Goal: Task Accomplishment & Management: Use online tool/utility

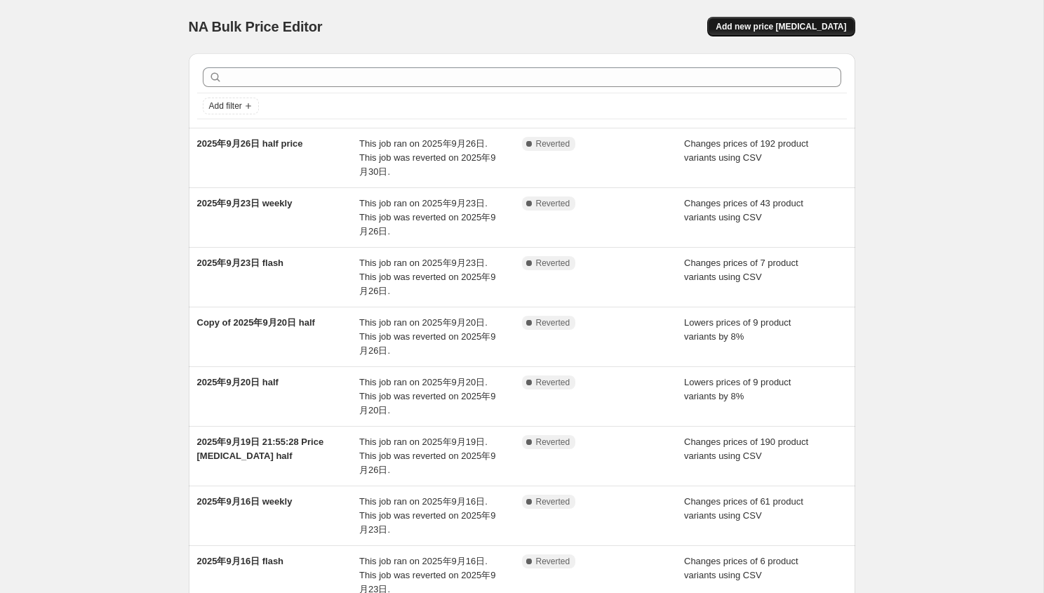
click at [804, 22] on span "Add new price [MEDICAL_DATA]" at bounding box center [781, 26] width 131 height 11
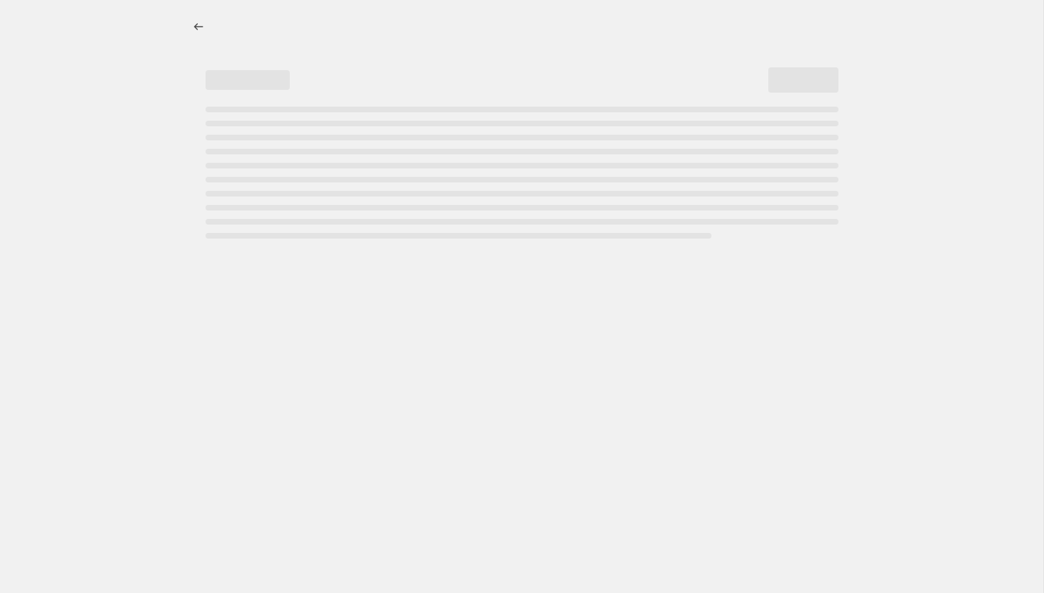
select select "percentage"
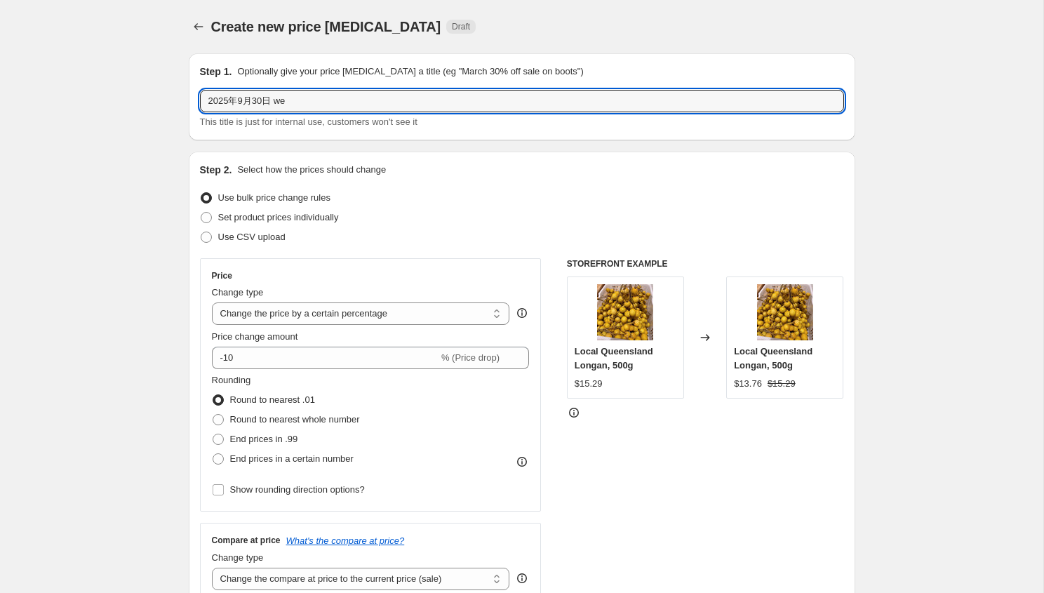
drag, startPoint x: 280, startPoint y: 101, endPoint x: 531, endPoint y: 139, distance: 254.1
click at [531, 139] on div "Step 1. Optionally give your price [MEDICAL_DATA] a title (eg "March 30% off sa…" at bounding box center [522, 96] width 667 height 87
type input "2025年9月30日 weekly"
click at [245, 234] on span "Use CSV upload" at bounding box center [251, 237] width 67 height 11
click at [201, 232] on input "Use CSV upload" at bounding box center [201, 232] width 1 height 1
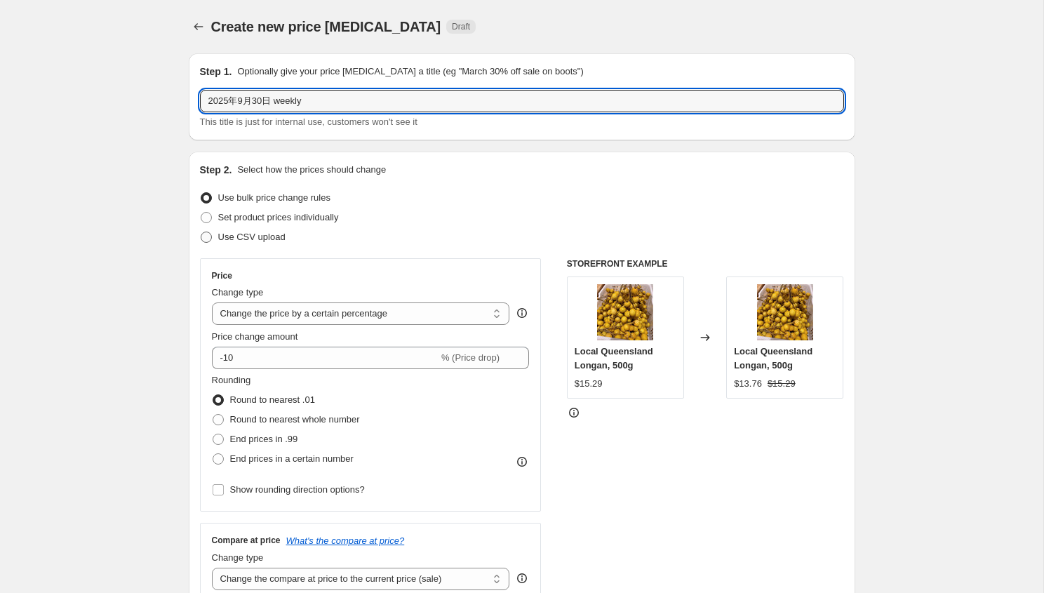
radio input "true"
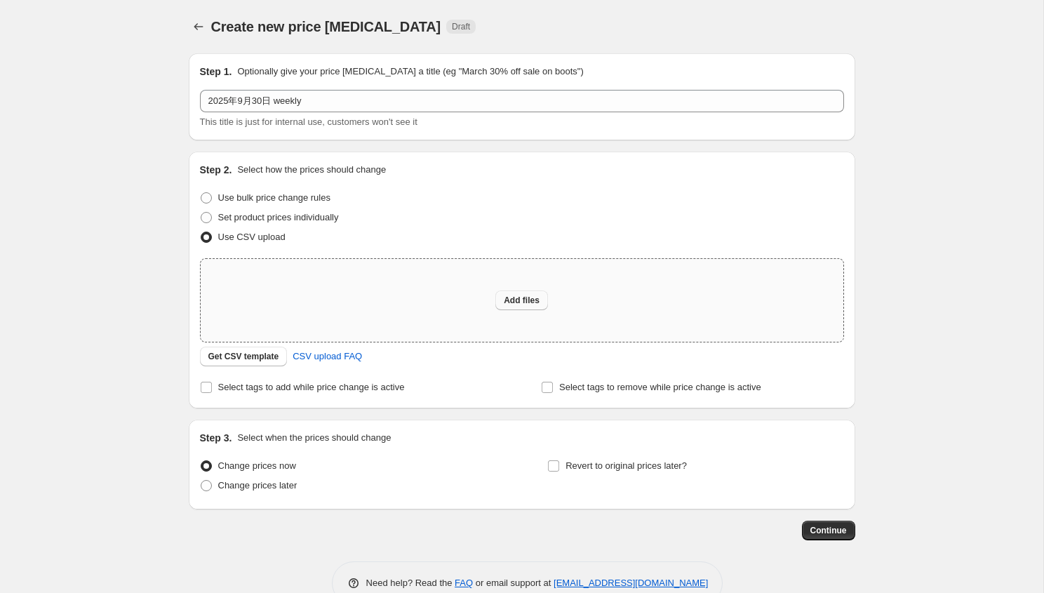
click at [525, 302] on span "Add files" at bounding box center [522, 300] width 36 height 11
type input "C:\fakepath\weekly9.30.csv"
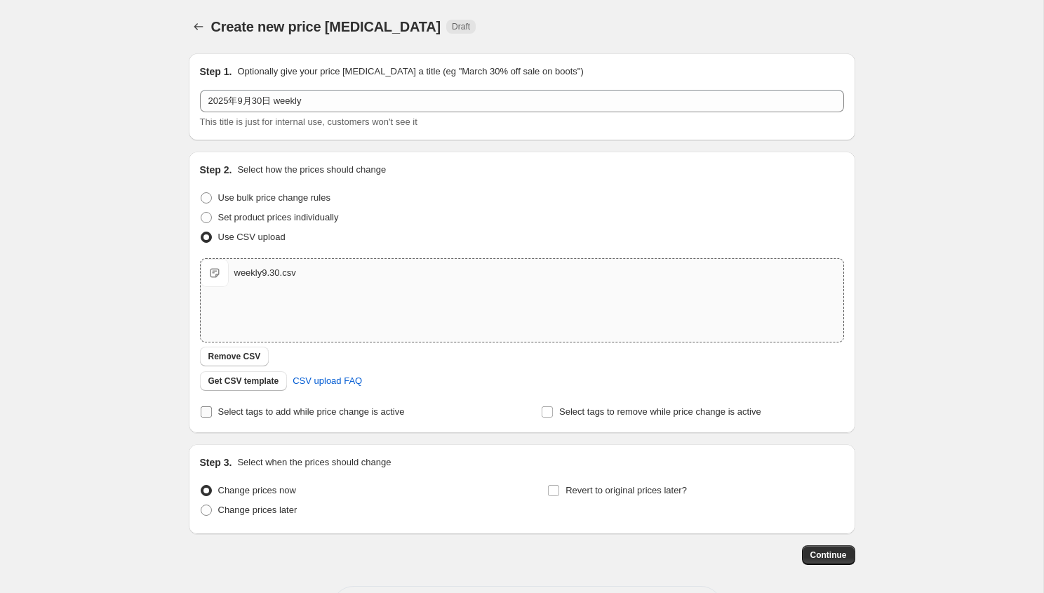
click at [309, 415] on span "Select tags to add while price change is active" at bounding box center [311, 411] width 187 height 11
click at [212, 415] on input "Select tags to add while price change is active" at bounding box center [206, 411] width 11 height 11
checkbox input "true"
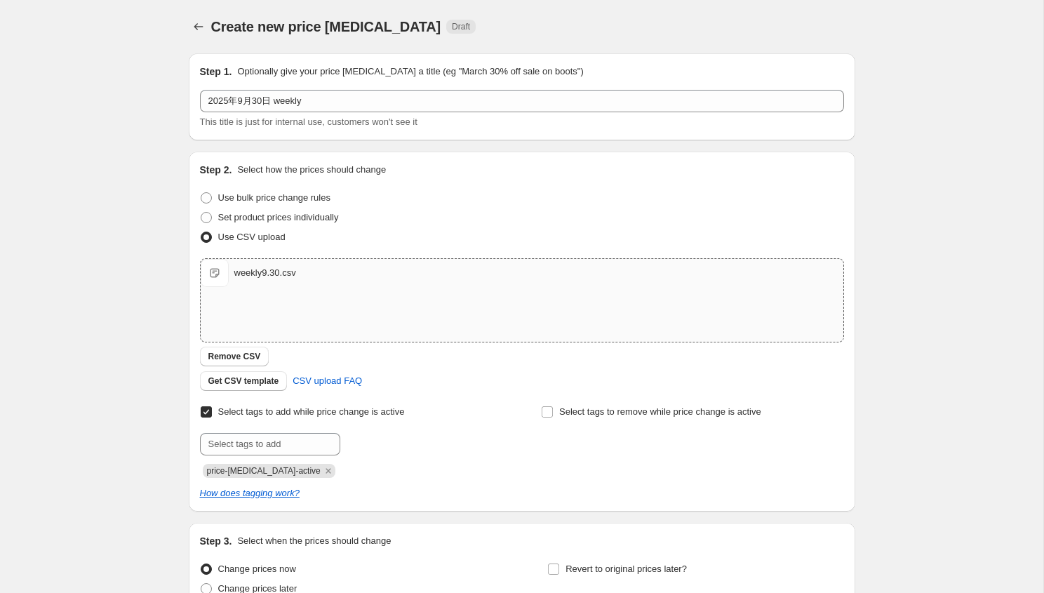
click at [310, 479] on div "Select tags to add while price change is active Submit price-[MEDICAL_DATA]-act…" at bounding box center [522, 451] width 644 height 98
click at [322, 474] on icon "Remove price-change-job-active" at bounding box center [328, 471] width 13 height 13
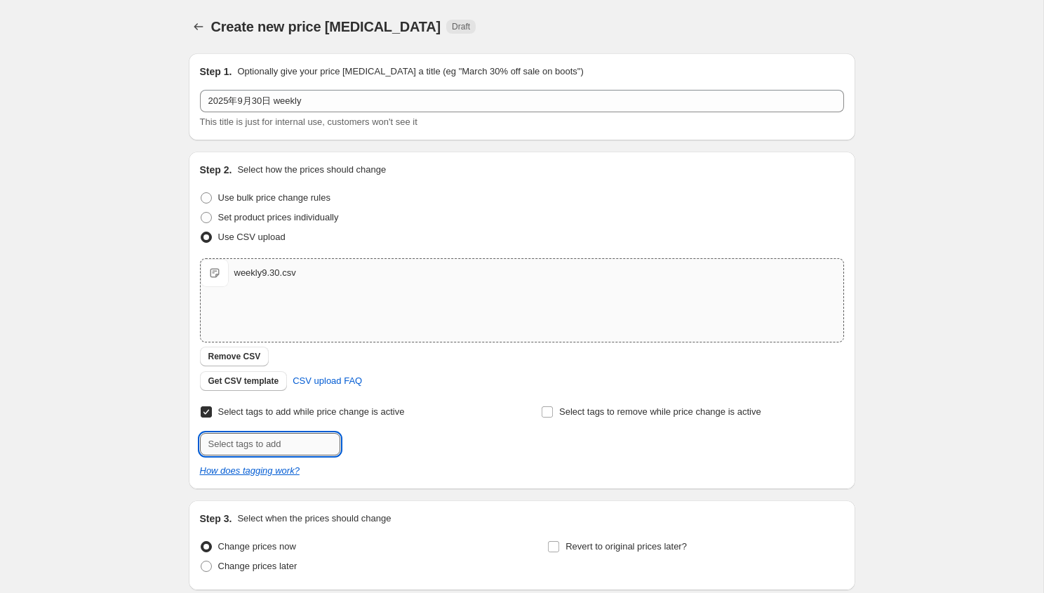
click at [312, 444] on input "text" at bounding box center [270, 444] width 140 height 22
type input "weekly-special"
click at [417, 440] on span "weekly-speci..." at bounding box center [400, 443] width 59 height 10
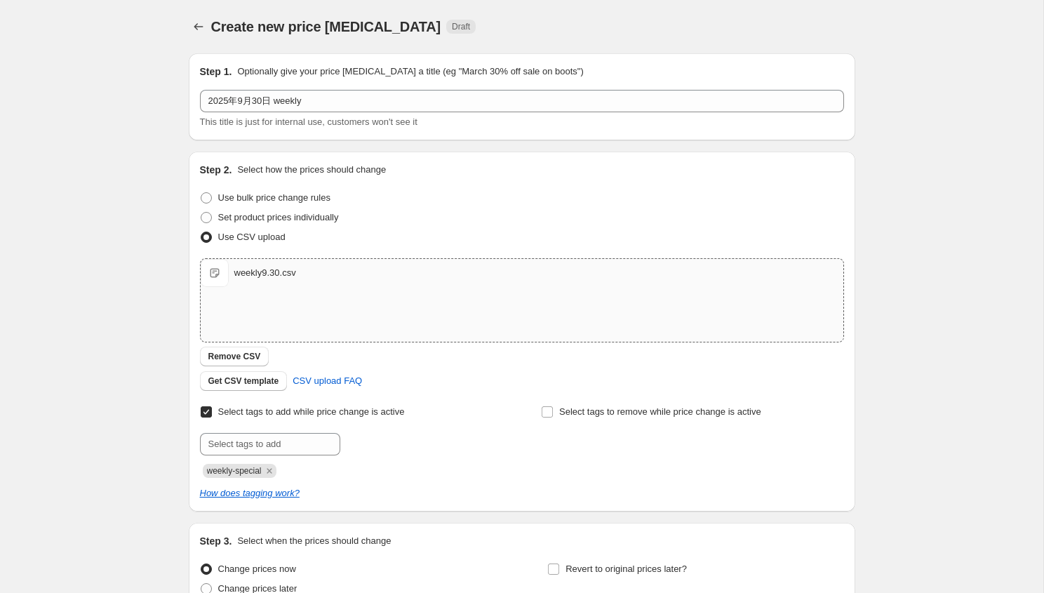
click at [519, 510] on div "Step 2. Select how the prices should change Use bulk price change rules Set pro…" at bounding box center [522, 332] width 667 height 360
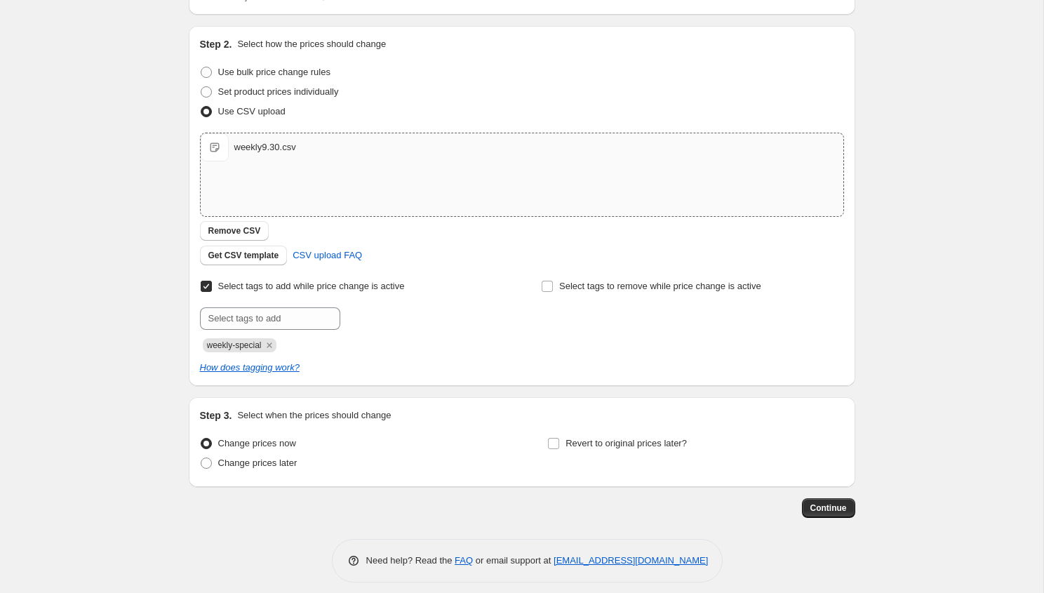
scroll to position [136, 0]
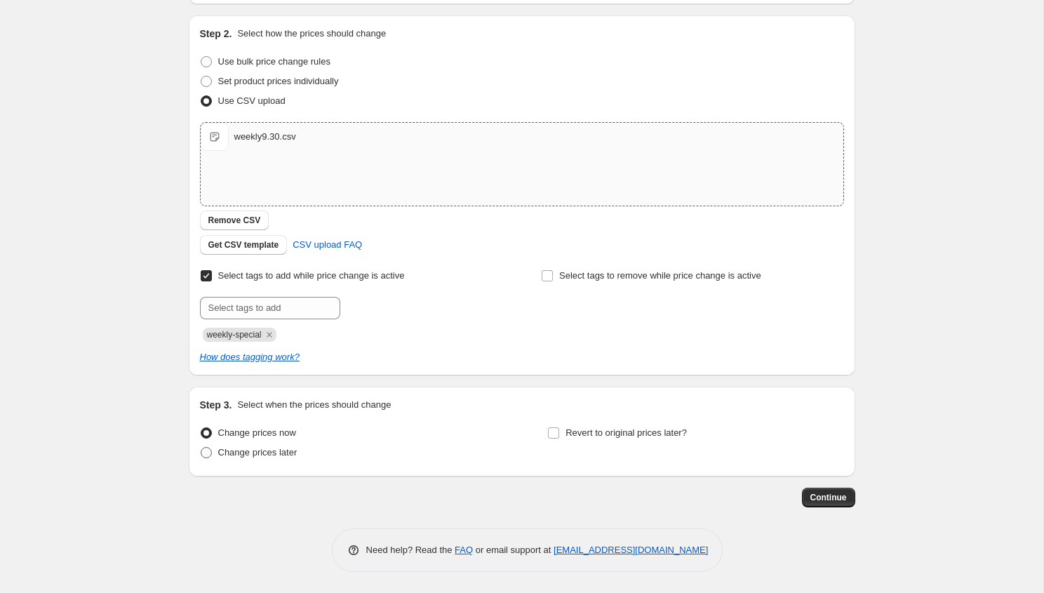
click at [284, 453] on span "Change prices later" at bounding box center [257, 452] width 79 height 11
click at [201, 448] on input "Change prices later" at bounding box center [201, 447] width 1 height 1
radio input "true"
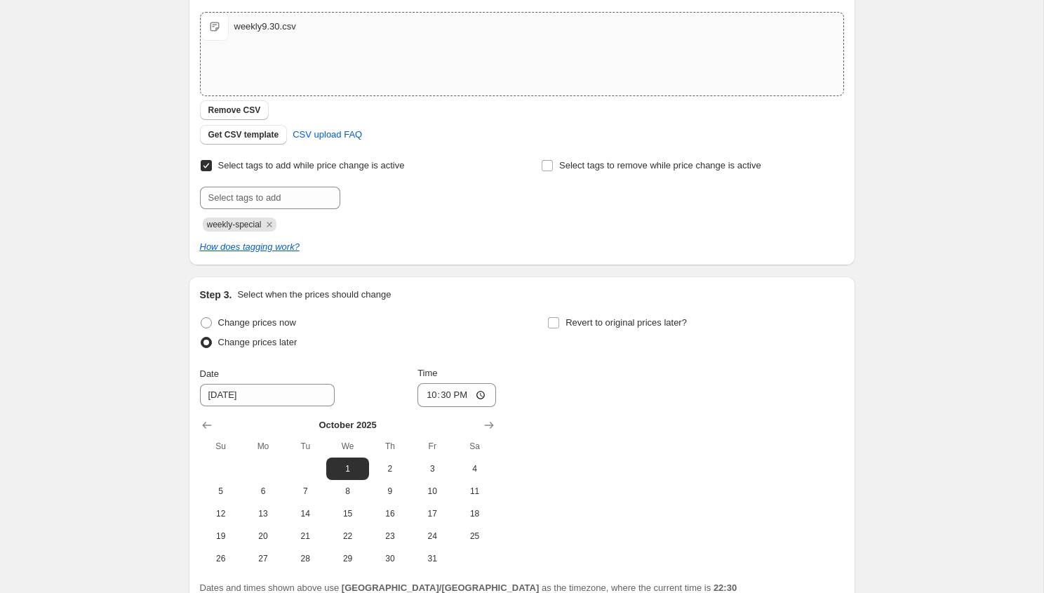
scroll to position [376, 0]
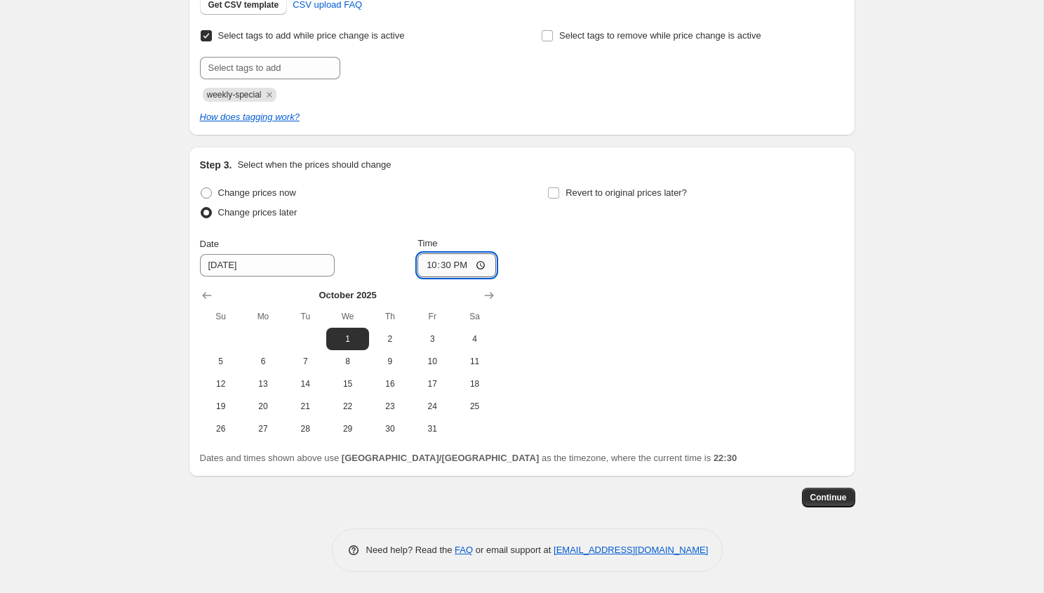
click at [464, 266] on input "22:30" at bounding box center [457, 265] width 79 height 24
type input "22:40"
click at [553, 195] on input "Revert to original prices later?" at bounding box center [553, 192] width 11 height 11
checkbox input "true"
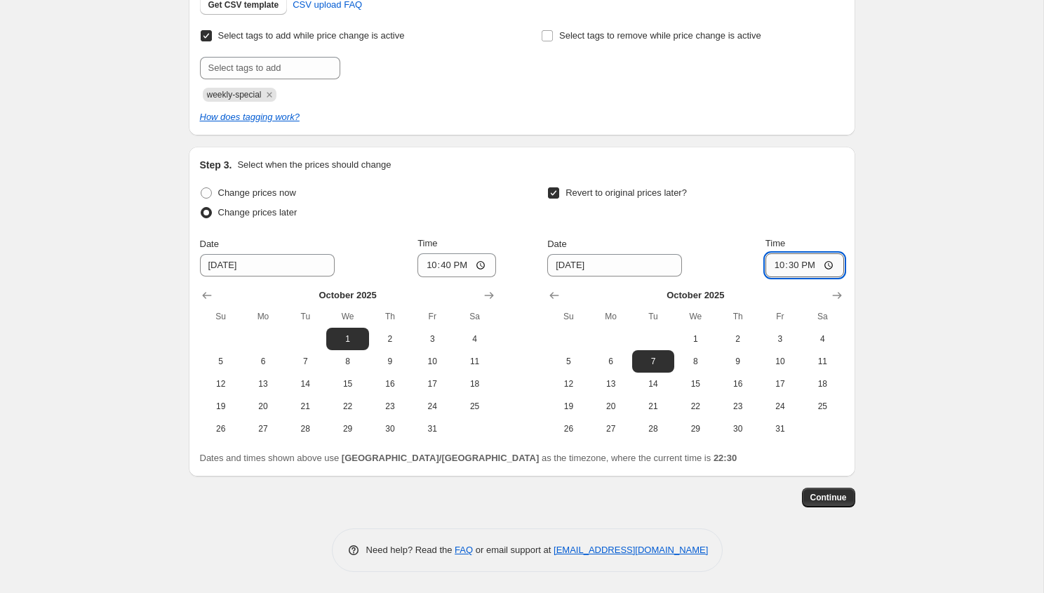
click at [796, 265] on input "22:30" at bounding box center [805, 265] width 79 height 24
type input "21:45"
click at [206, 288] on icon "Show previous month, September 2025" at bounding box center [207, 295] width 14 height 14
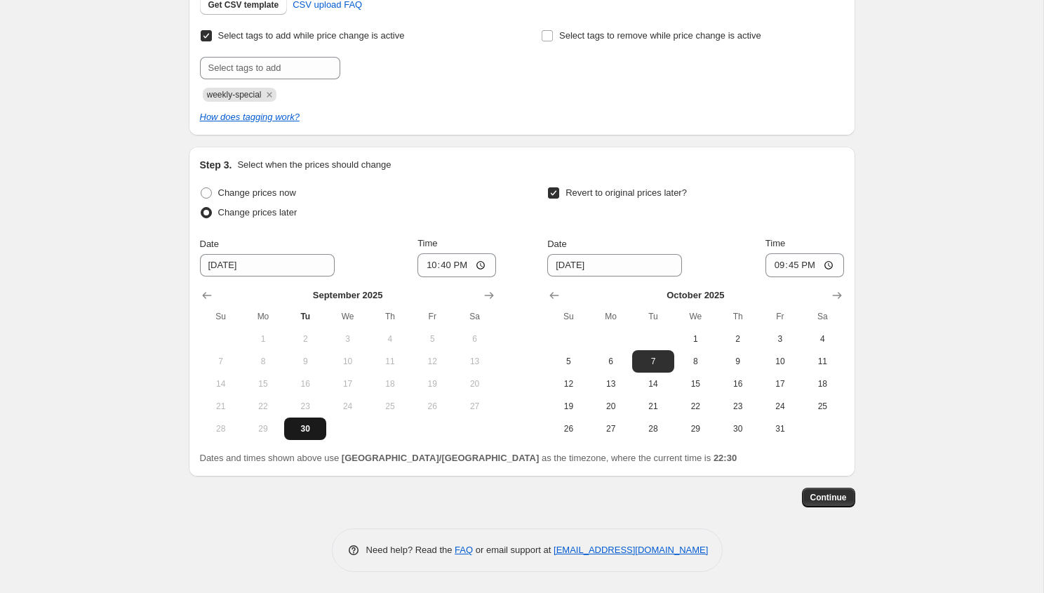
click at [303, 434] on span "30" at bounding box center [305, 428] width 31 height 11
type input "[DATE]"
click at [827, 496] on span "Continue" at bounding box center [829, 497] width 36 height 11
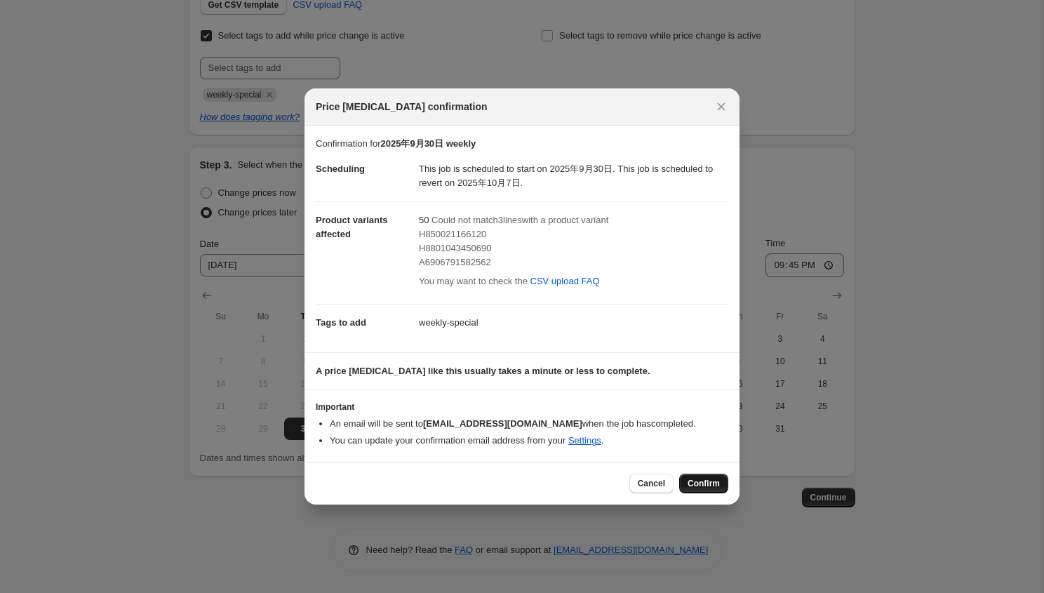
click at [723, 484] on button "Confirm" at bounding box center [703, 484] width 49 height 20
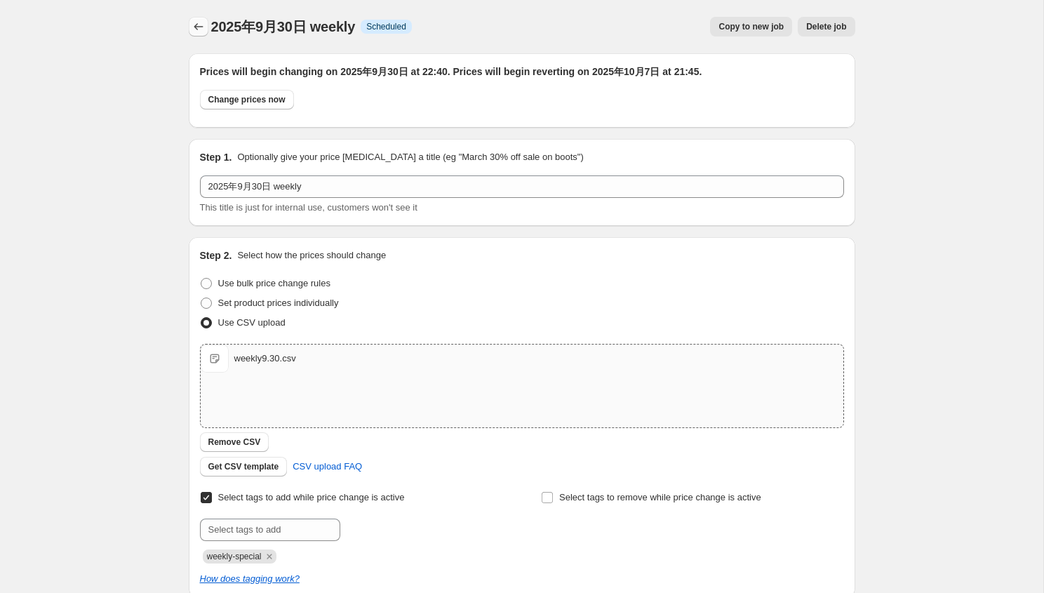
click at [199, 19] on button "Price change jobs" at bounding box center [199, 27] width 20 height 20
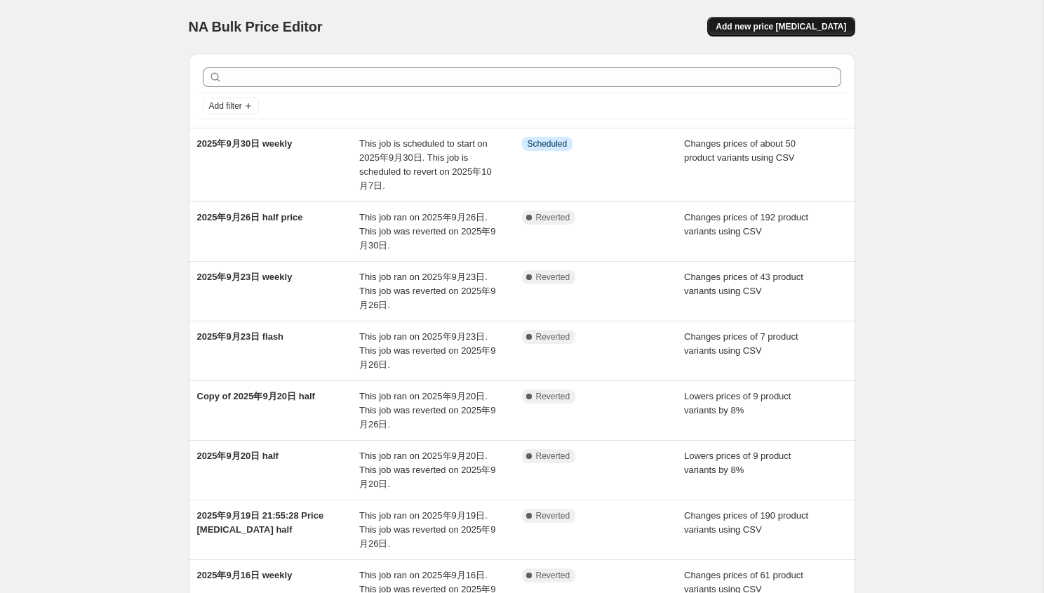
click at [797, 25] on span "Add new price [MEDICAL_DATA]" at bounding box center [781, 26] width 131 height 11
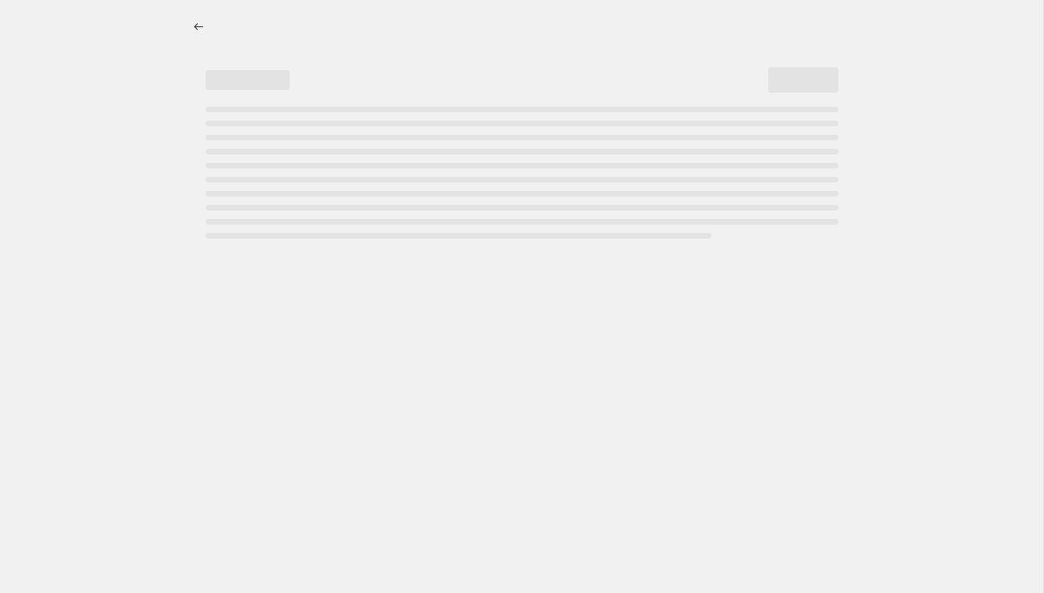
select select "percentage"
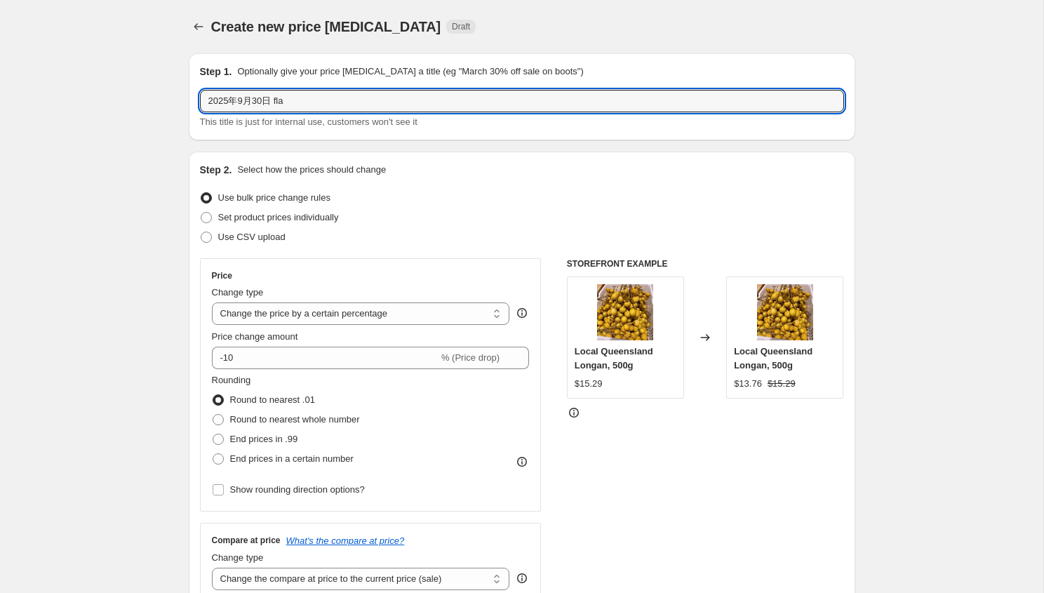
drag, startPoint x: 278, startPoint y: 100, endPoint x: 535, endPoint y: 142, distance: 260.3
type input "2025年9月30日 flash sales"
click at [293, 240] on div "Use CSV upload" at bounding box center [522, 237] width 644 height 20
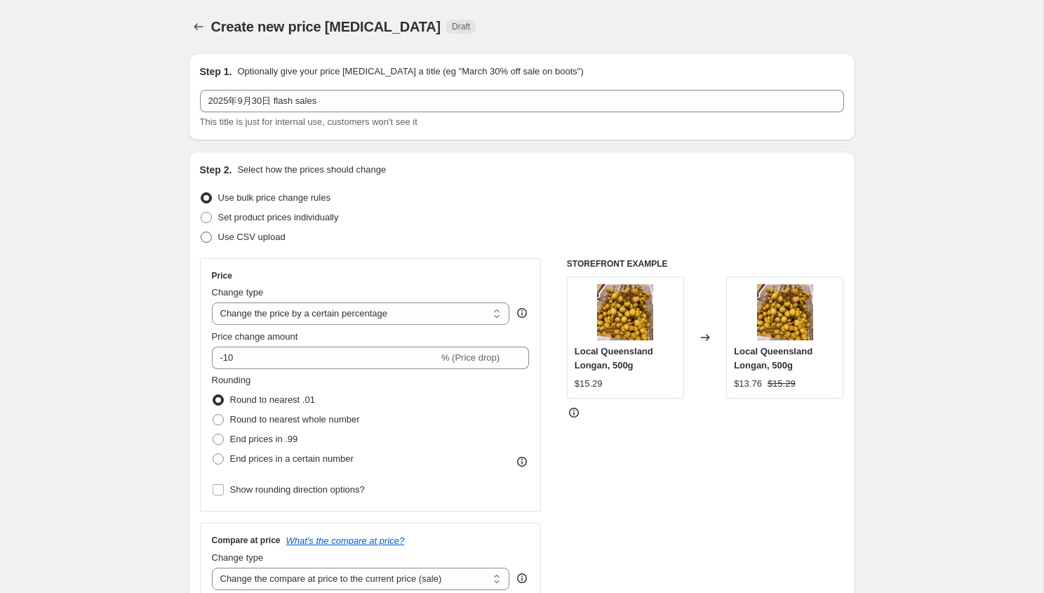
click at [268, 235] on span "Use CSV upload" at bounding box center [251, 237] width 67 height 11
click at [201, 232] on input "Use CSV upload" at bounding box center [201, 232] width 1 height 1
radio input "true"
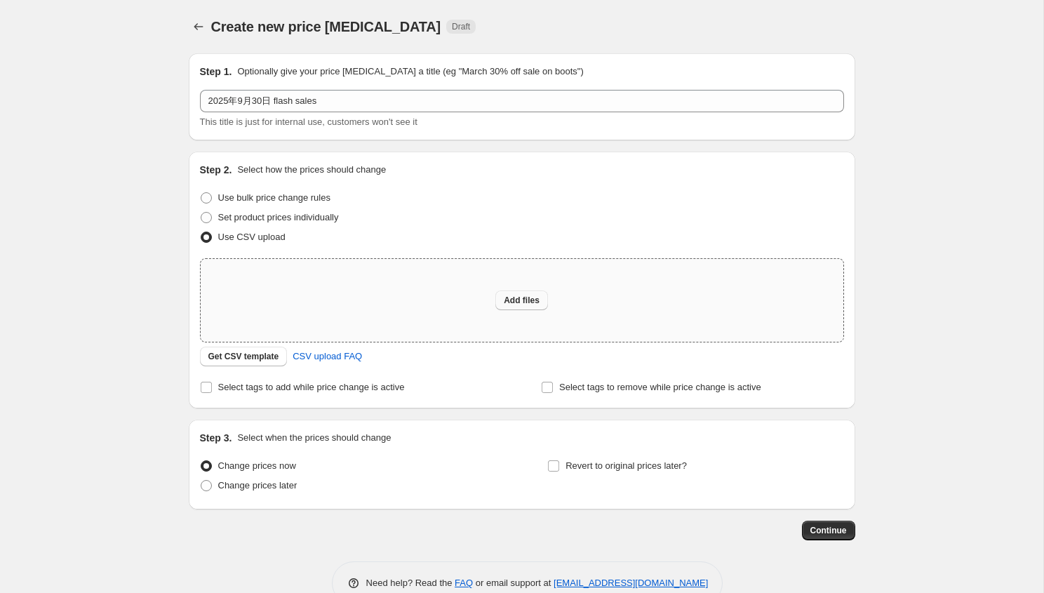
click at [524, 295] on button "Add files" at bounding box center [521, 301] width 53 height 20
type input "C:\fakepath\flash 9.30.csv"
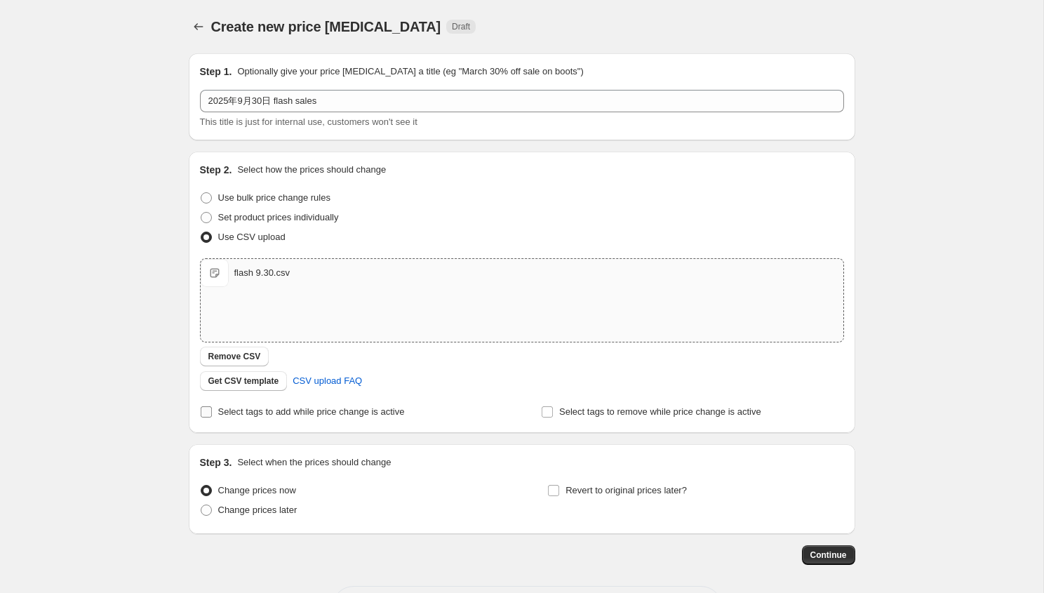
click at [284, 406] on span "Select tags to add while price change is active" at bounding box center [311, 411] width 187 height 11
click at [212, 406] on input "Select tags to add while price change is active" at bounding box center [206, 411] width 11 height 11
checkbox input "true"
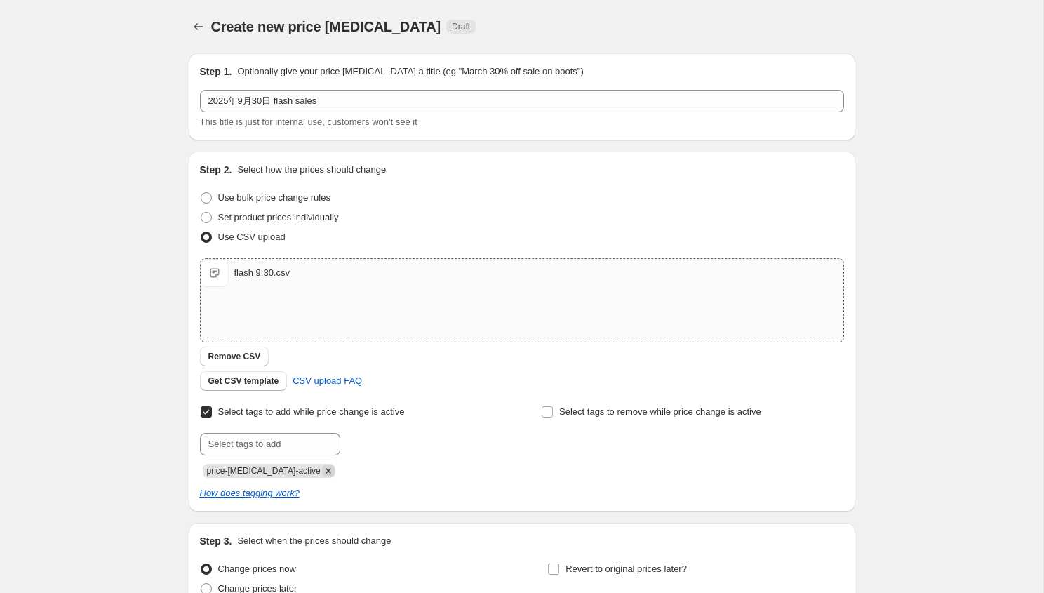
click at [322, 470] on icon "Remove price-change-job-active" at bounding box center [328, 471] width 13 height 13
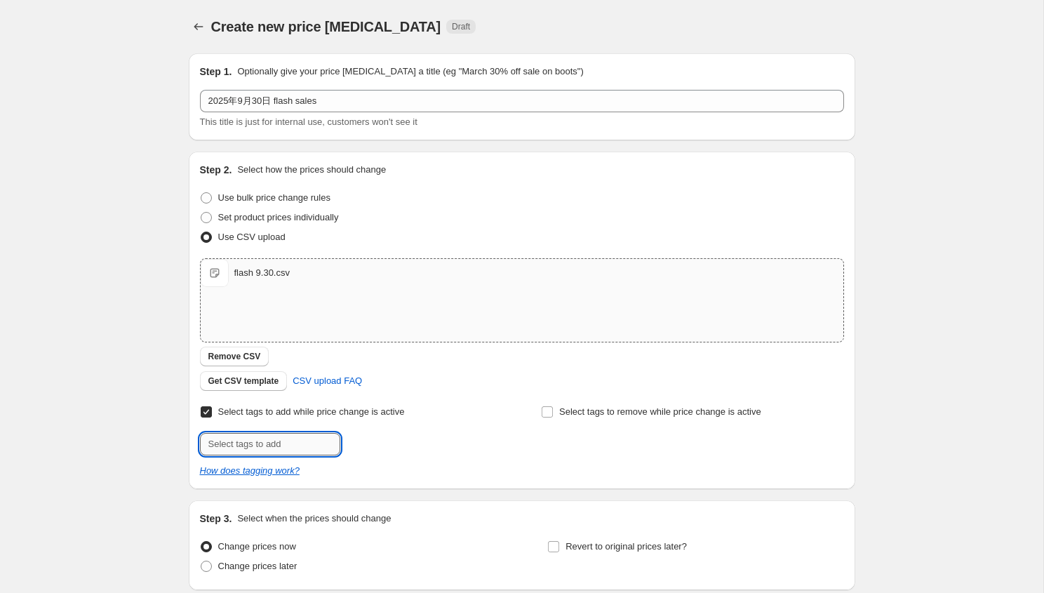
click at [306, 447] on input "text" at bounding box center [270, 444] width 140 height 22
click at [309, 445] on input "text" at bounding box center [270, 444] width 140 height 22
type input "d"
type input "flash-sales"
click at [200, 152] on button "Submit" at bounding box center [220, 159] width 40 height 15
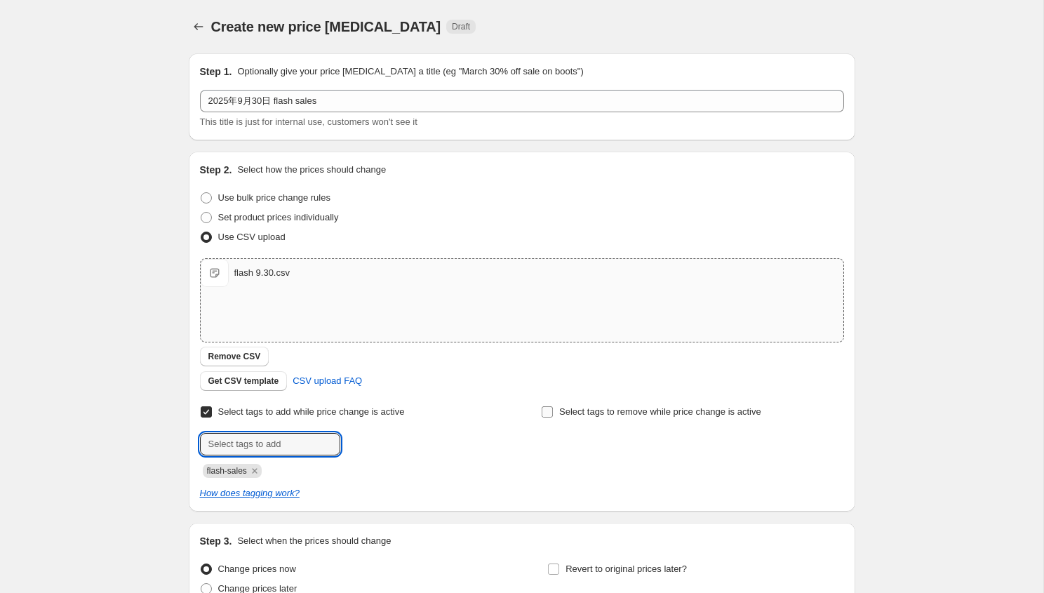
click at [558, 409] on label "Select tags to remove while price change is active" at bounding box center [651, 412] width 220 height 20
click at [553, 409] on input "Select tags to remove while price change is active" at bounding box center [547, 411] width 11 height 11
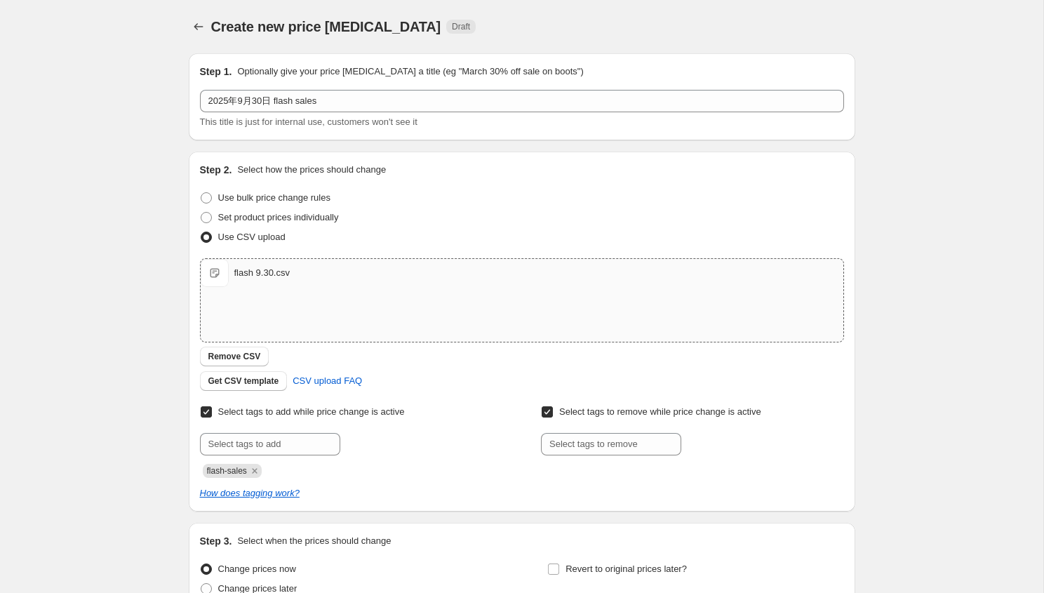
click at [558, 409] on label "Select tags to remove while price change is active" at bounding box center [651, 412] width 220 height 20
click at [553, 409] on input "Select tags to remove while price change is active" at bounding box center [547, 411] width 11 height 11
checkbox input "false"
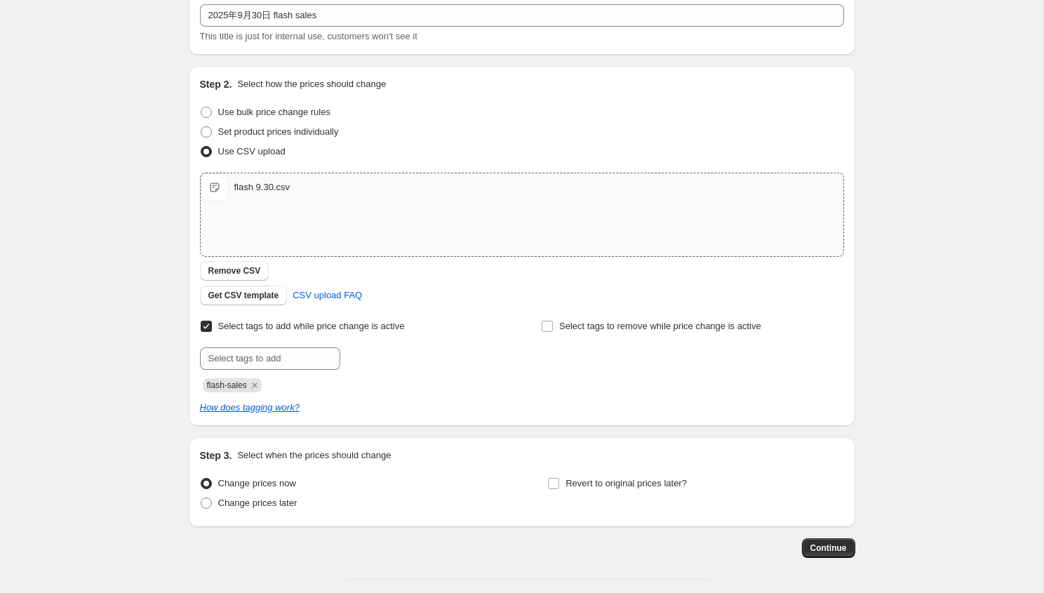
scroll to position [136, 0]
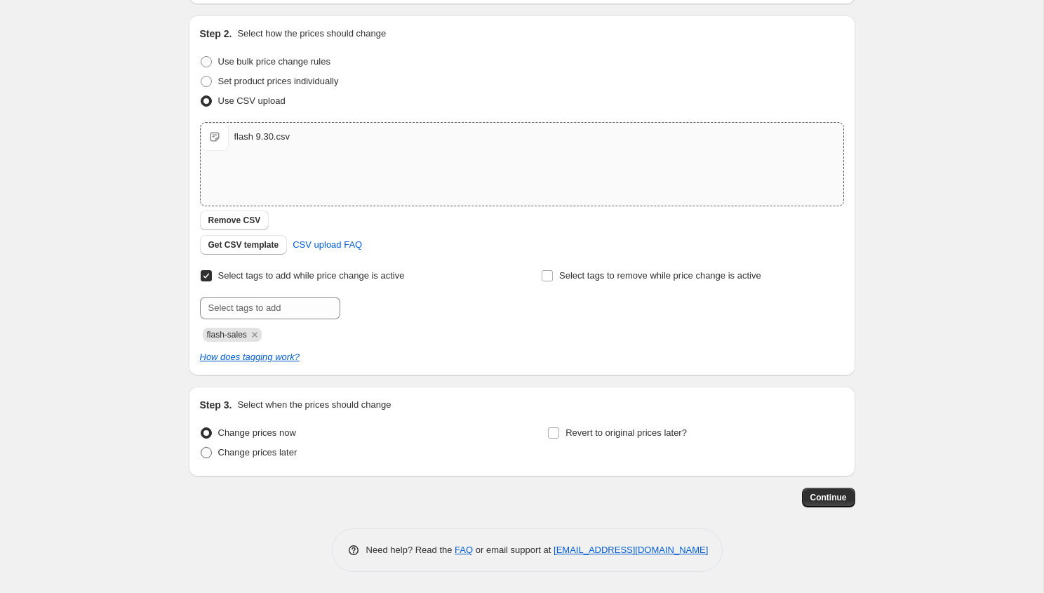
click at [291, 458] on span "Change prices later" at bounding box center [257, 453] width 79 height 14
click at [201, 448] on input "Change prices later" at bounding box center [201, 447] width 1 height 1
radio input "true"
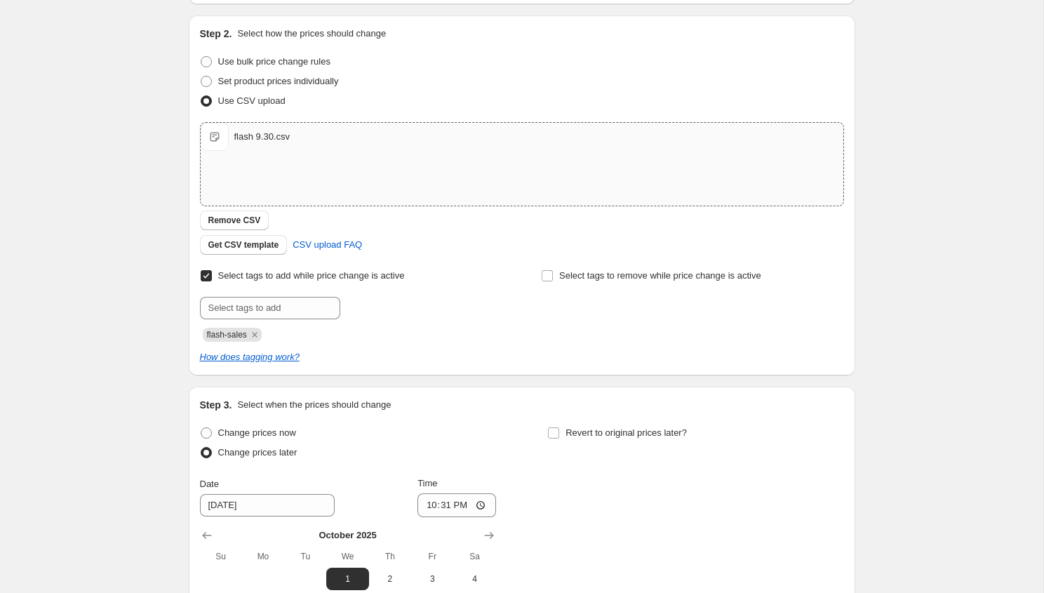
scroll to position [376, 0]
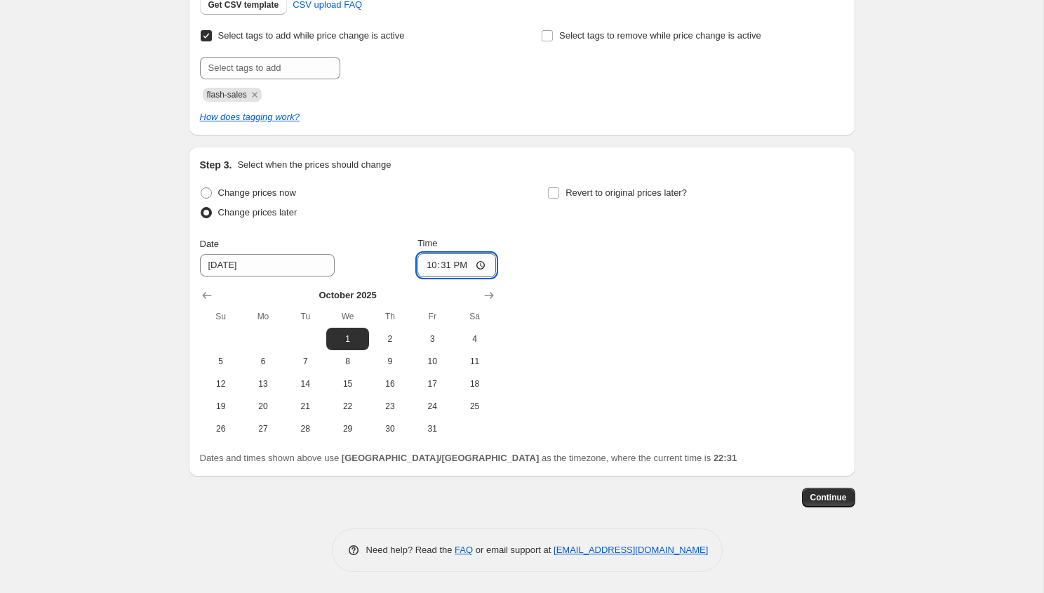
click at [456, 265] on input "22:31" at bounding box center [457, 265] width 79 height 24
type input "22:45"
click at [208, 297] on icon "Show previous month, September 2025" at bounding box center [207, 295] width 14 height 14
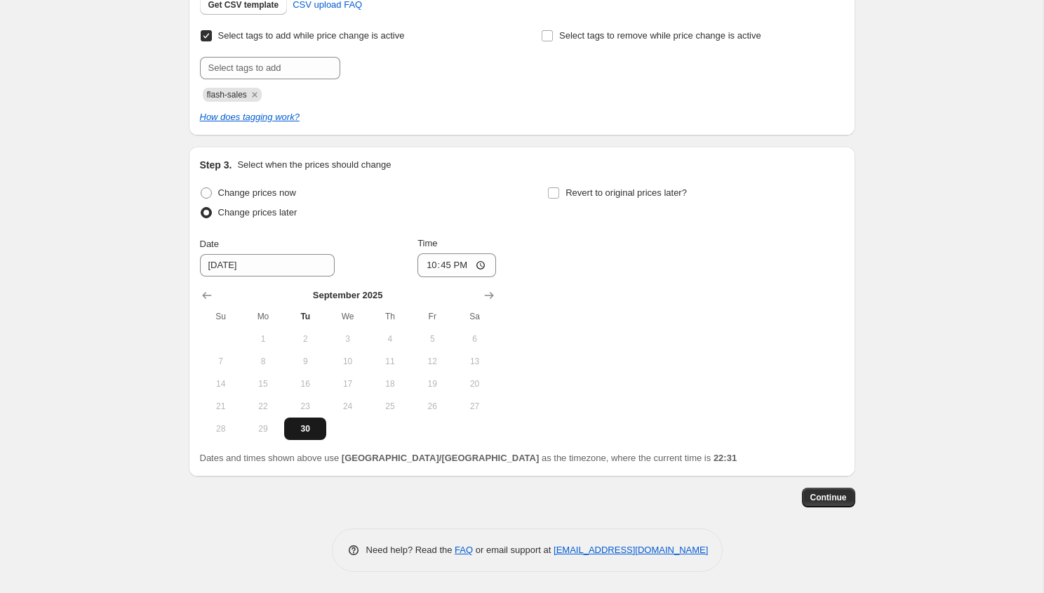
click at [299, 433] on span "30" at bounding box center [305, 428] width 31 height 11
type input "[DATE]"
click at [564, 191] on label "Revert to original prices later?" at bounding box center [617, 193] width 140 height 20
click at [559, 191] on input "Revert to original prices later?" at bounding box center [553, 192] width 11 height 11
checkbox input "true"
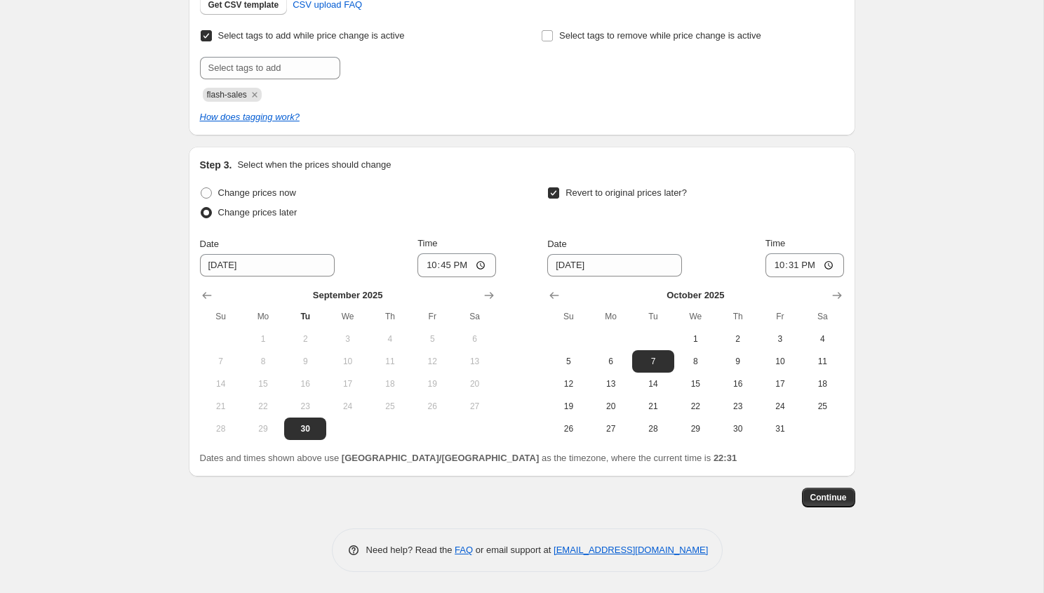
scroll to position [359, 0]
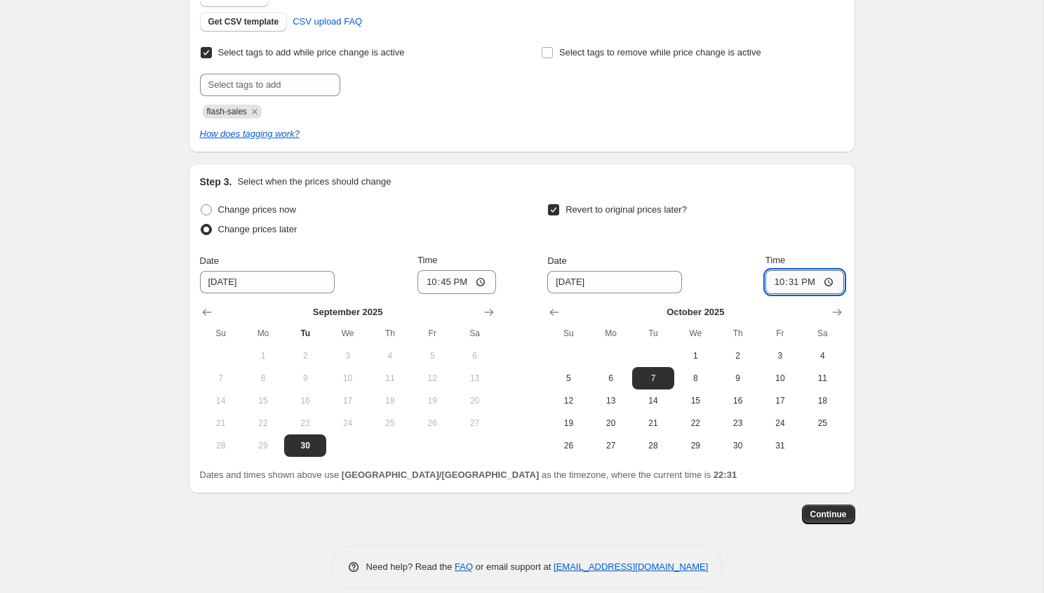
click at [792, 283] on input "22:31" at bounding box center [805, 282] width 79 height 24
type input "21:55"
click at [963, 375] on div "Create new price [MEDICAL_DATA]. This page is ready Create new price [MEDICAL_D…" at bounding box center [522, 125] width 1044 height 969
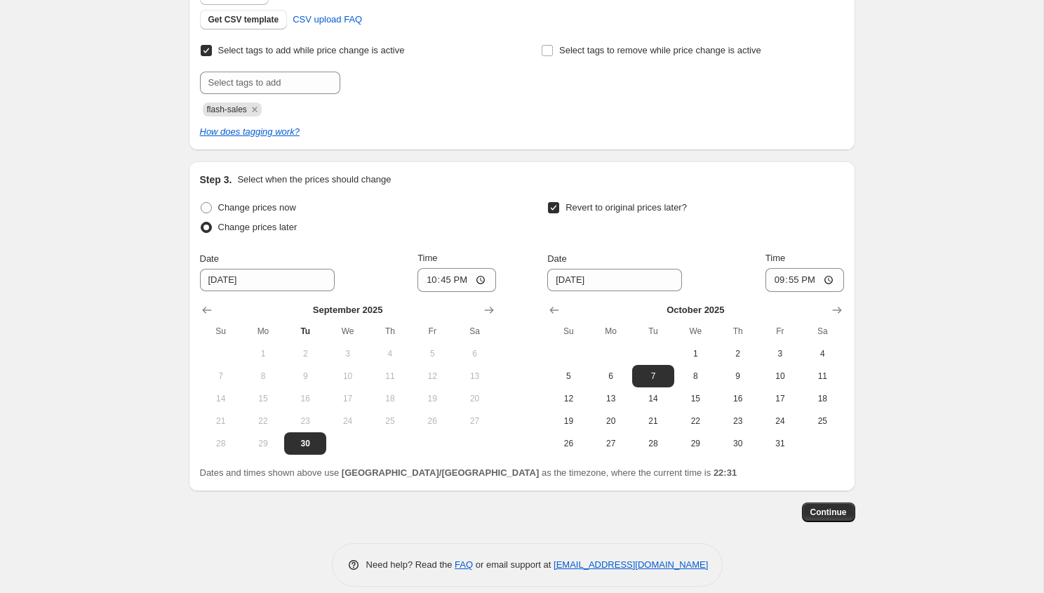
scroll to position [376, 0]
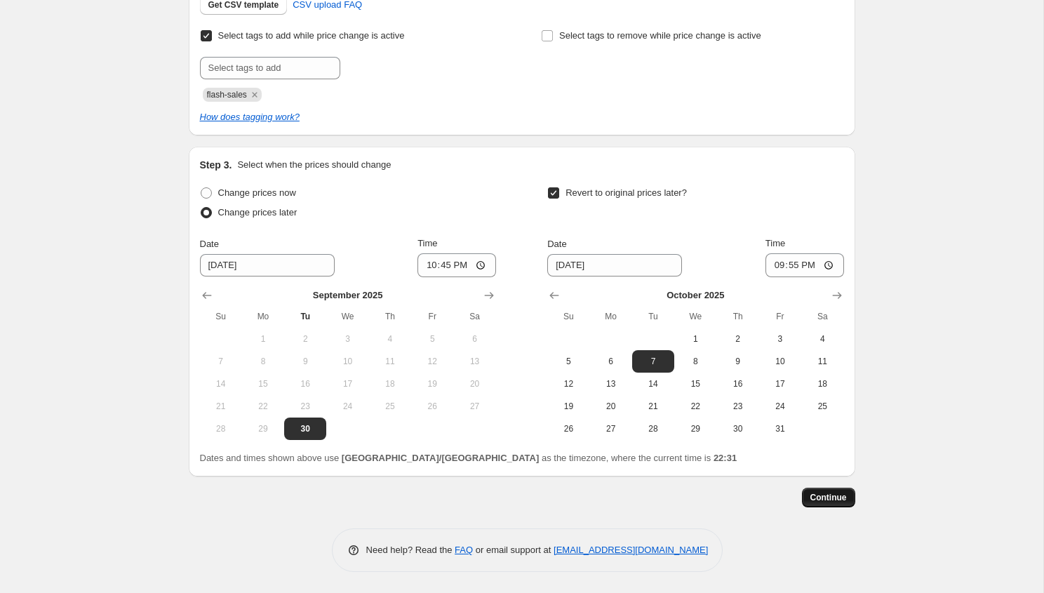
click at [819, 491] on button "Continue" at bounding box center [828, 498] width 53 height 20
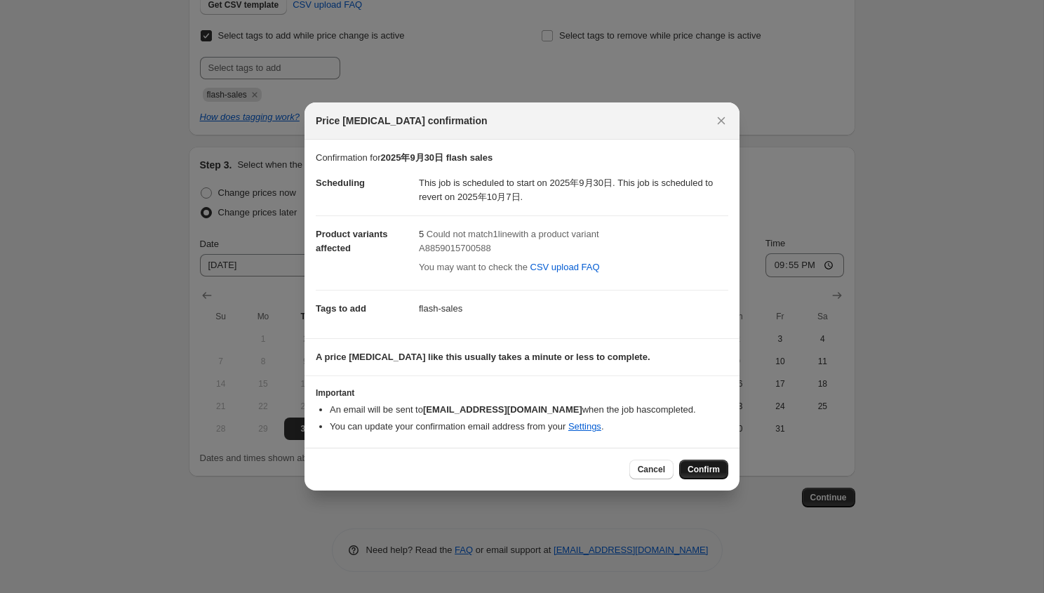
click at [708, 465] on span "Confirm" at bounding box center [704, 469] width 32 height 11
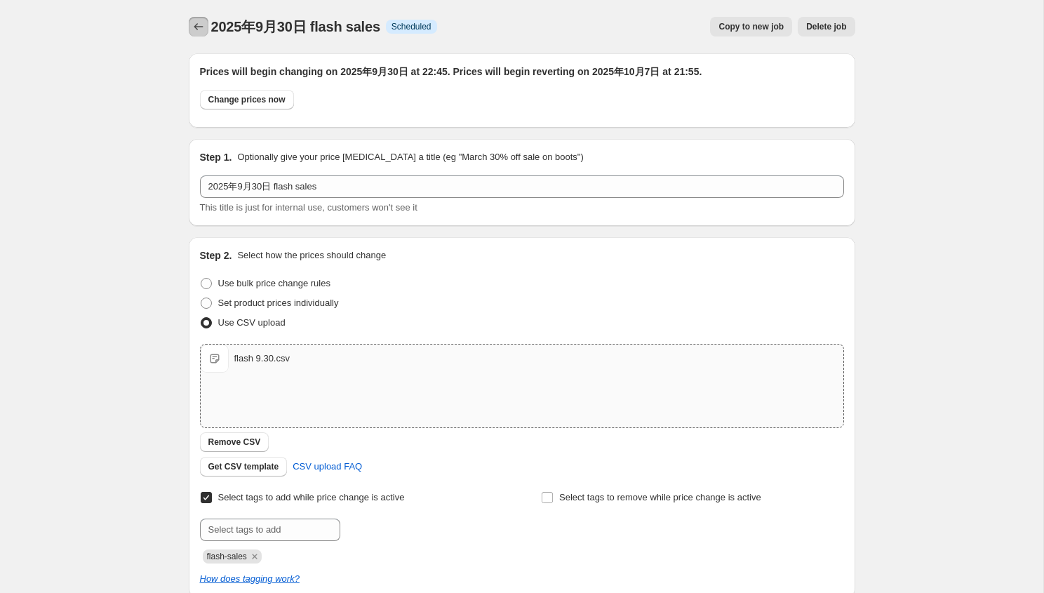
click at [202, 32] on icon "Price change jobs" at bounding box center [199, 27] width 14 height 14
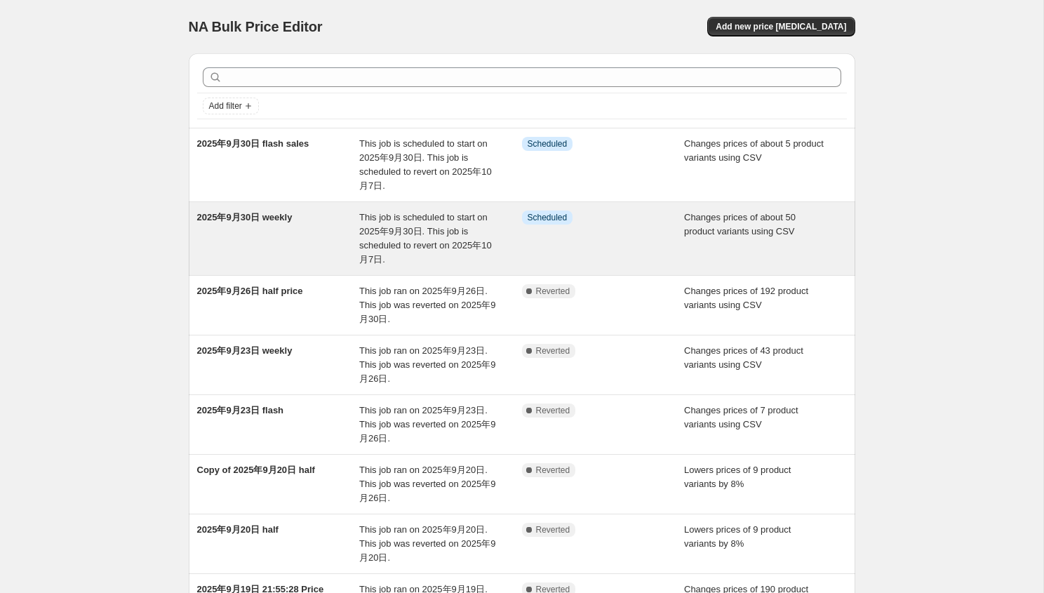
click at [312, 251] on div "2025年9月30日 weekly" at bounding box center [278, 239] width 163 height 56
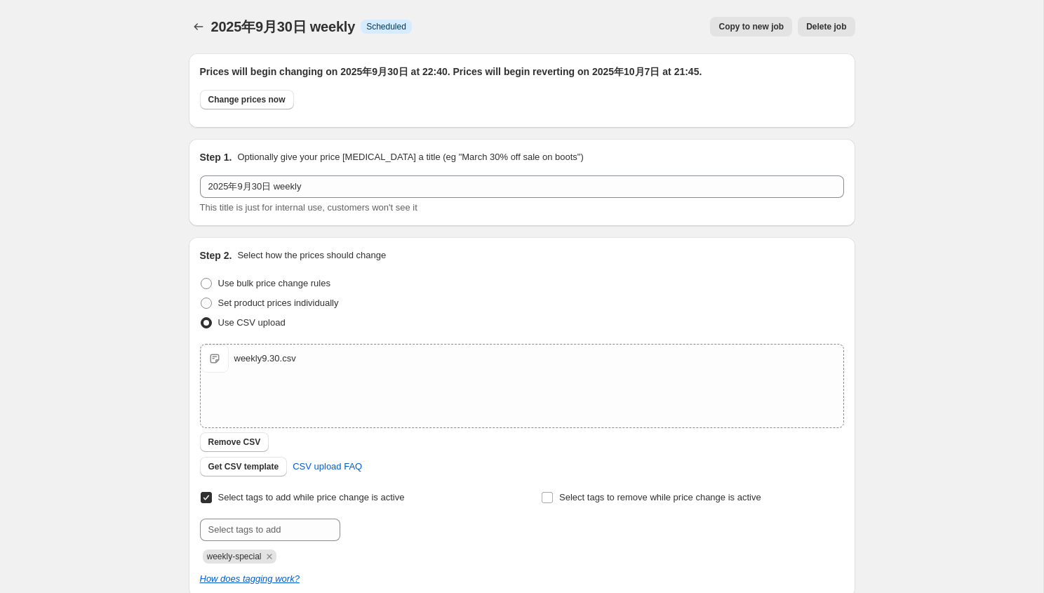
click at [906, 163] on div "2025年9月30日 weekly. This page is ready 2025年9月30日 weekly Info Scheduled Copy to …" at bounding box center [522, 527] width 1044 height 1055
